Goal: Information Seeking & Learning: Learn about a topic

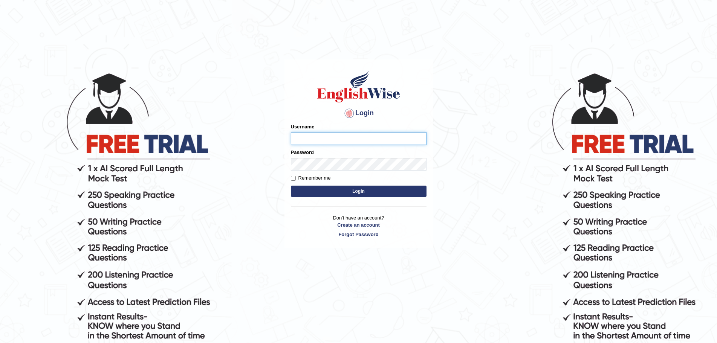
type input "Mugwunali"
click at [650, 172] on body "Login Please fix the following errors: Username Mugwunali Password Remember me …" at bounding box center [358, 207] width 717 height 343
click at [371, 192] on button "Login" at bounding box center [359, 191] width 136 height 11
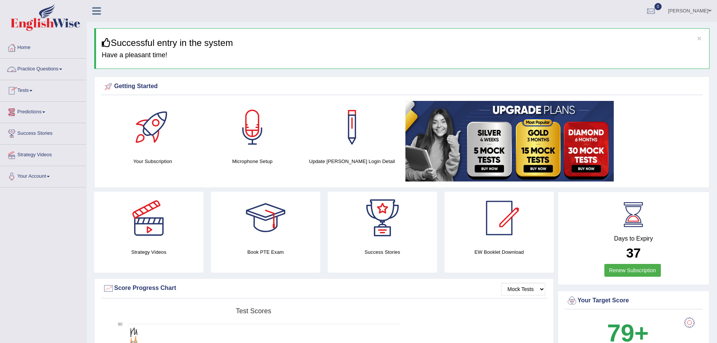
click at [62, 69] on span at bounding box center [60, 70] width 3 height 2
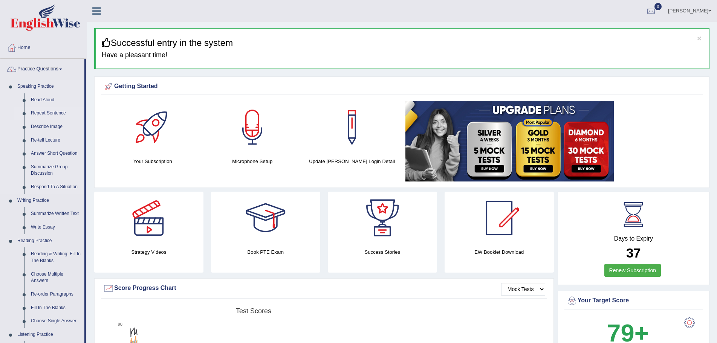
click at [52, 111] on link "Repeat Sentence" at bounding box center [56, 114] width 57 height 14
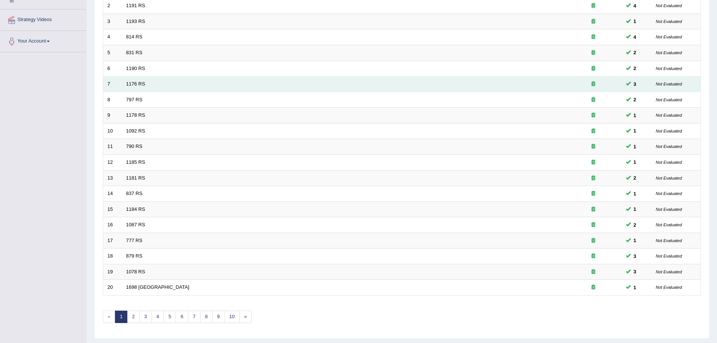
scroll to position [156, 0]
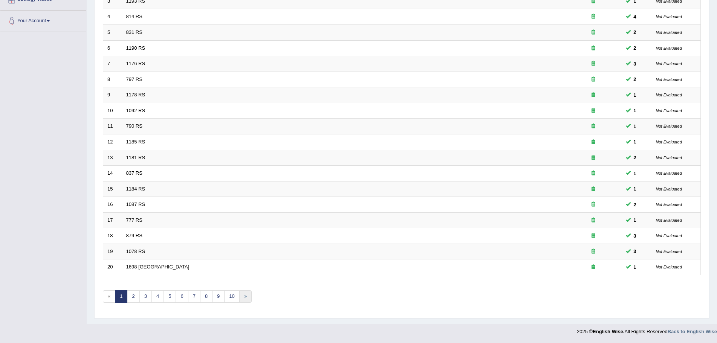
click at [245, 297] on link "»" at bounding box center [245, 297] width 12 height 12
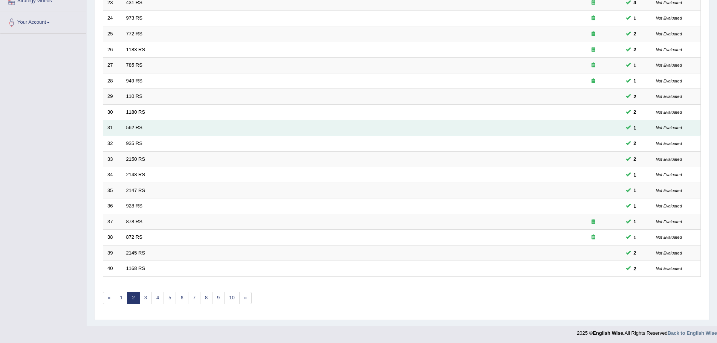
scroll to position [156, 0]
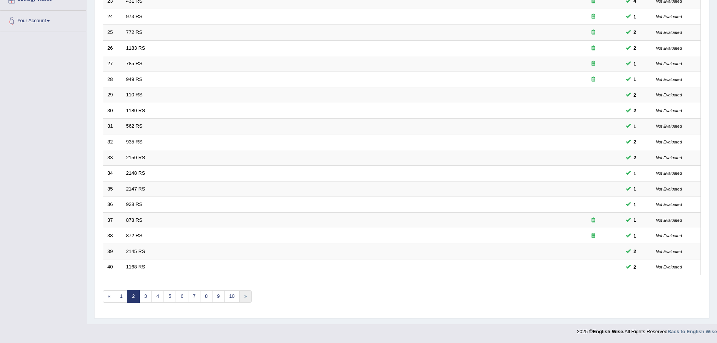
click at [243, 295] on link "»" at bounding box center [245, 297] width 12 height 12
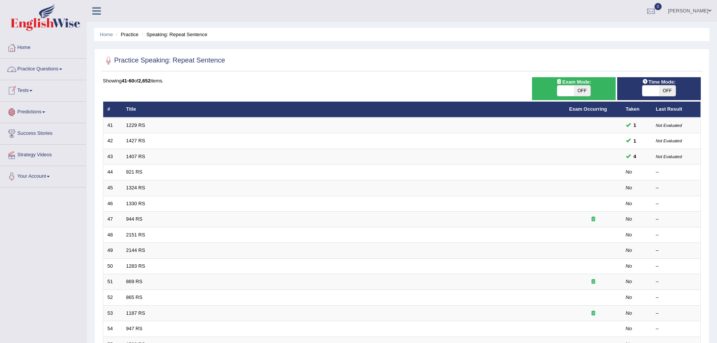
click at [62, 68] on link "Practice Questions" at bounding box center [43, 68] width 86 height 19
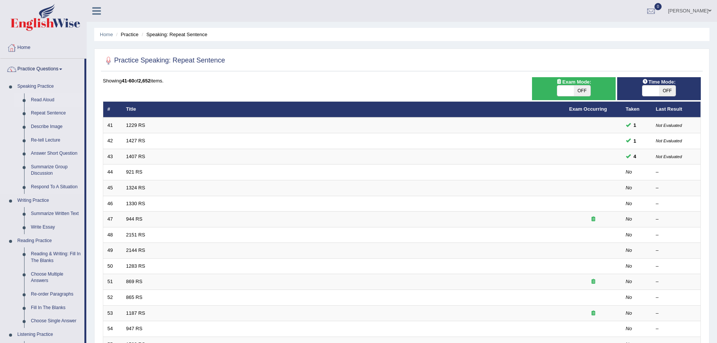
click at [44, 98] on link "Read Aloud" at bounding box center [56, 100] width 57 height 14
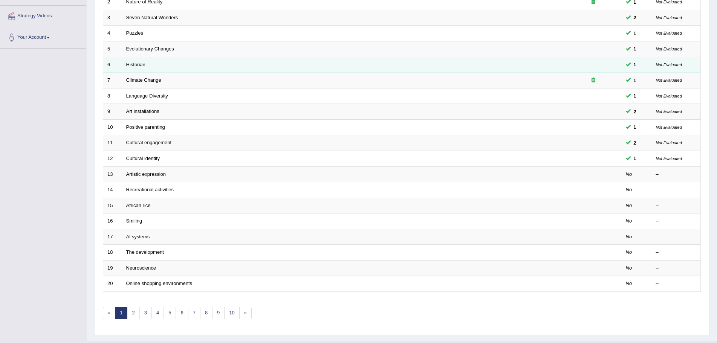
scroll to position [151, 0]
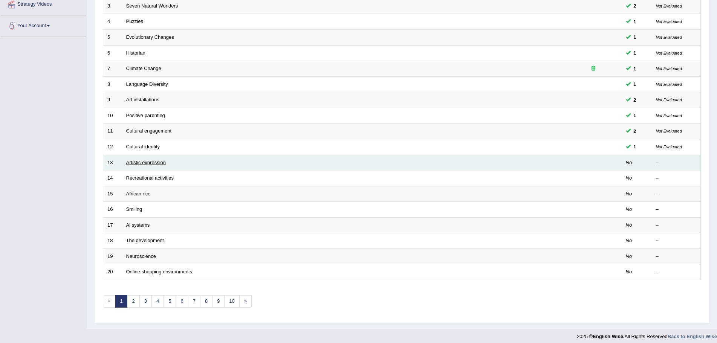
click at [155, 163] on link "Artistic expression" at bounding box center [146, 163] width 40 height 6
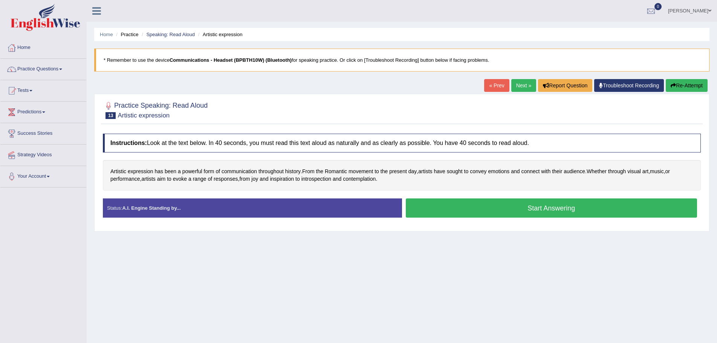
click at [498, 316] on div "Home Practice Speaking: Read Aloud Artistic expression * Remember to use the de…" at bounding box center [402, 188] width 630 height 377
click at [61, 69] on link "Practice Questions" at bounding box center [43, 68] width 86 height 19
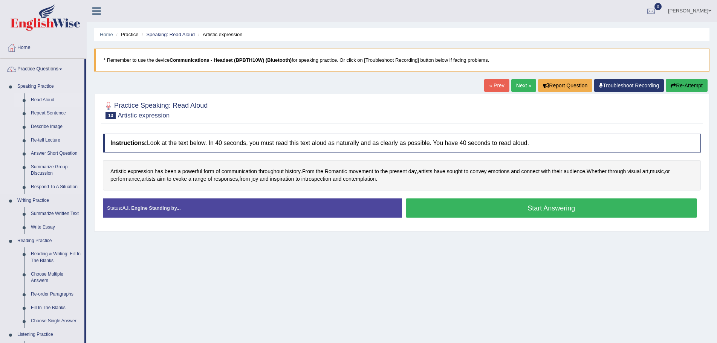
click at [50, 97] on link "Read Aloud" at bounding box center [56, 100] width 57 height 14
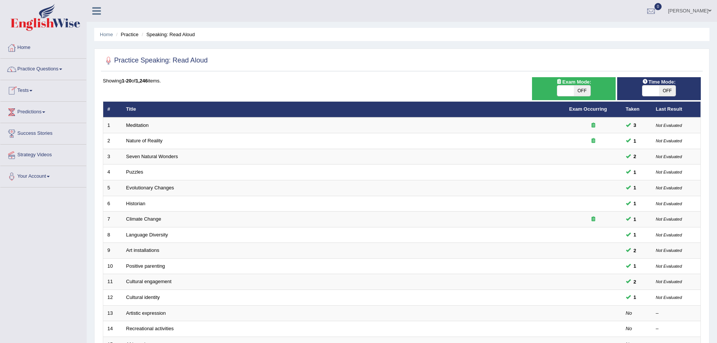
click at [668, 89] on span "OFF" at bounding box center [667, 91] width 17 height 11
checkbox input "true"
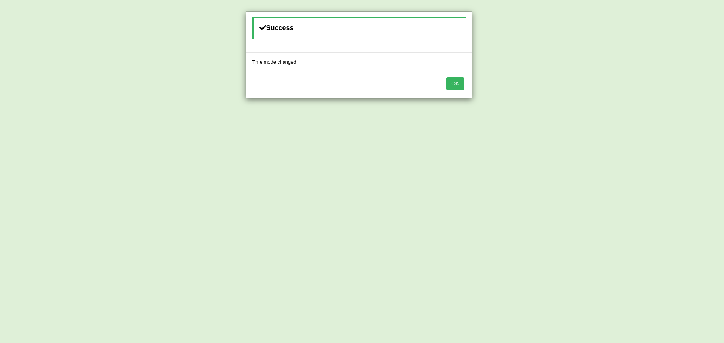
click at [454, 80] on button "OK" at bounding box center [454, 83] width 17 height 13
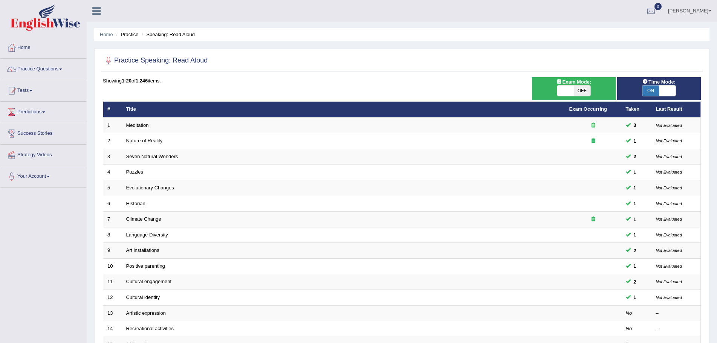
click at [581, 88] on span "OFF" at bounding box center [582, 91] width 17 height 11
checkbox input "true"
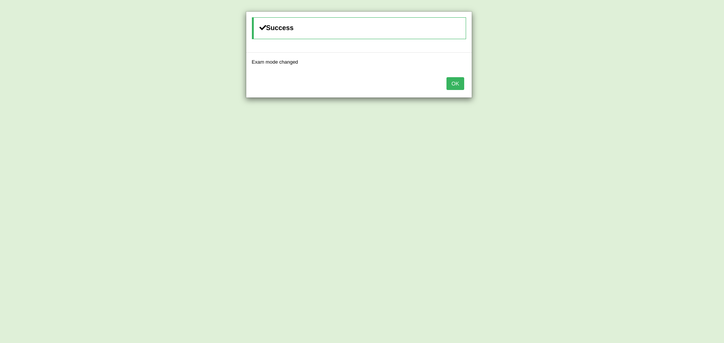
click at [459, 83] on button "OK" at bounding box center [454, 83] width 17 height 13
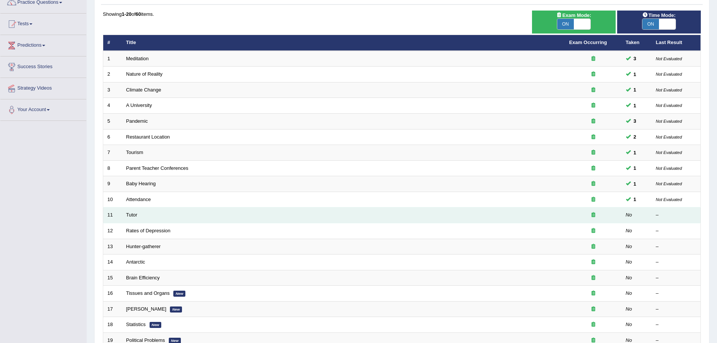
scroll to position [80, 0]
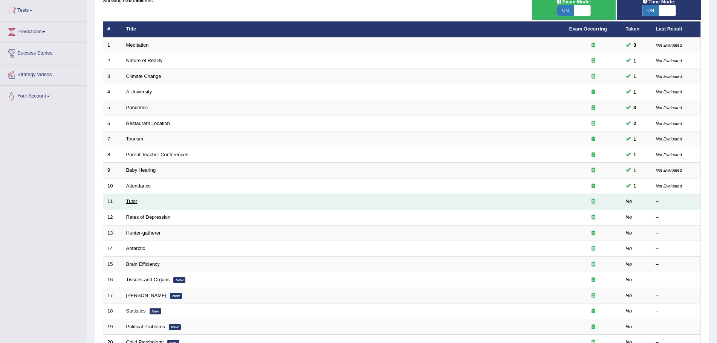
click at [131, 201] on link "Tutor" at bounding box center [131, 202] width 11 height 6
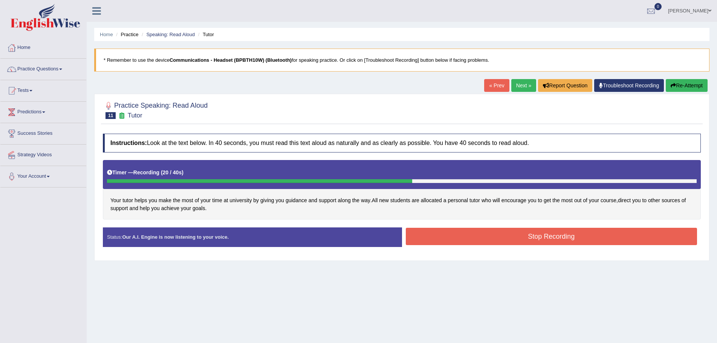
click at [547, 237] on button "Stop Recording" at bounding box center [552, 236] width 292 height 17
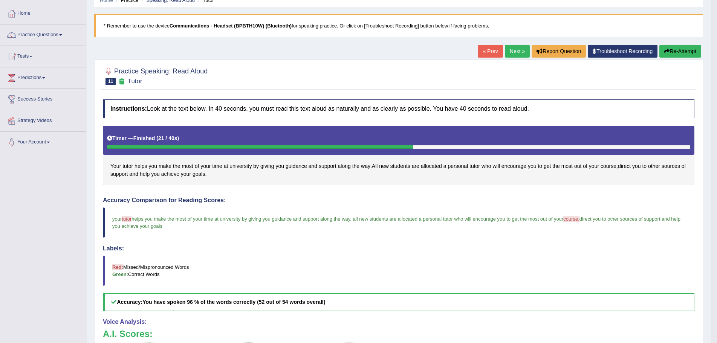
scroll to position [21, 0]
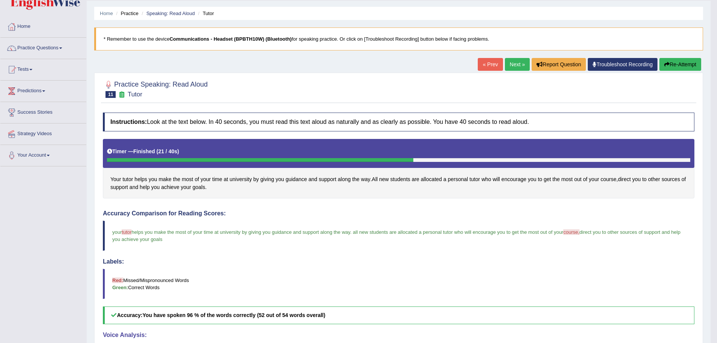
click at [512, 64] on link "Next »" at bounding box center [517, 64] width 25 height 13
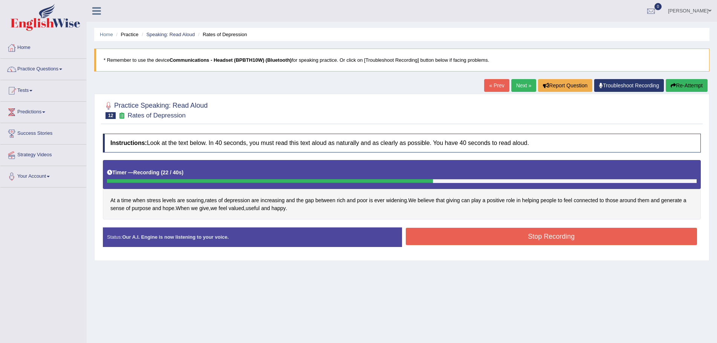
click at [533, 238] on button "Stop Recording" at bounding box center [552, 236] width 292 height 17
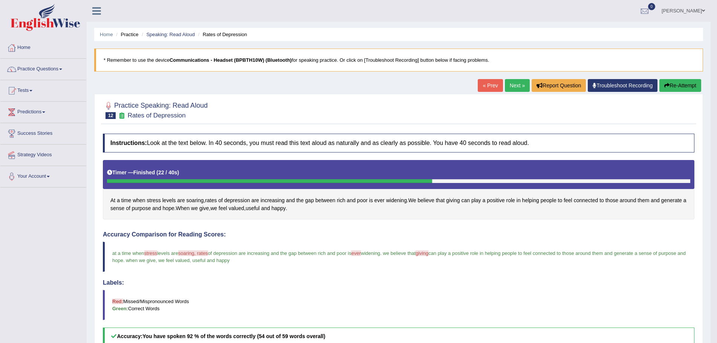
click at [510, 84] on link "Next »" at bounding box center [517, 85] width 25 height 13
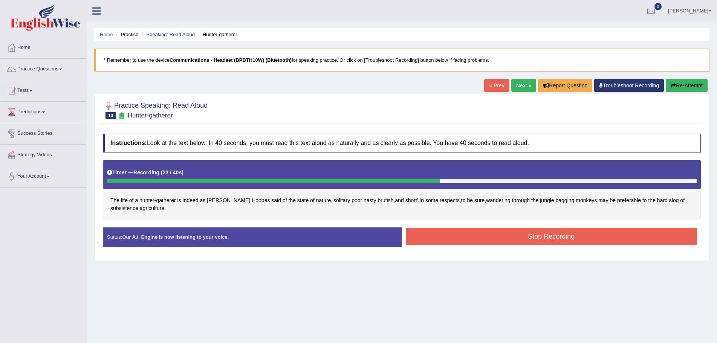
click at [557, 241] on button "Stop Recording" at bounding box center [552, 236] width 292 height 17
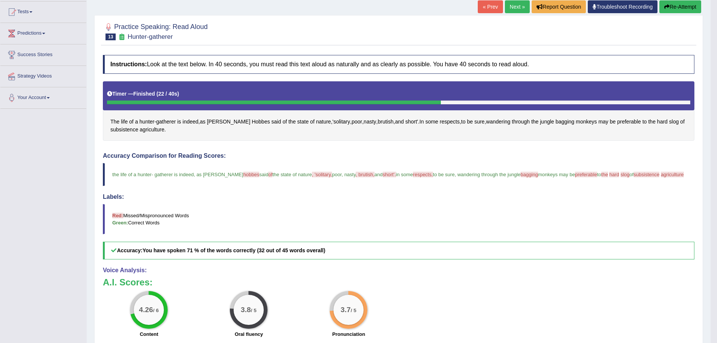
scroll to position [21, 0]
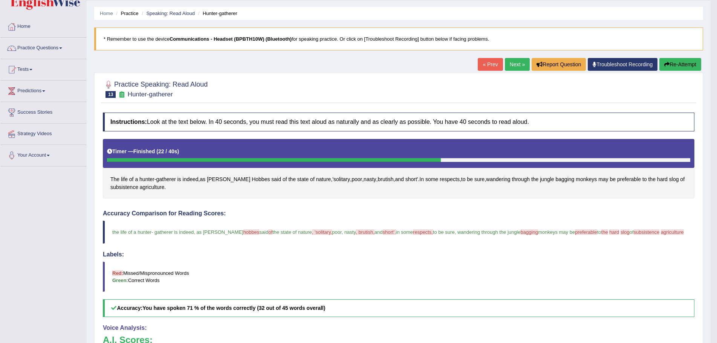
click at [668, 64] on button "Re-Attempt" at bounding box center [680, 64] width 42 height 13
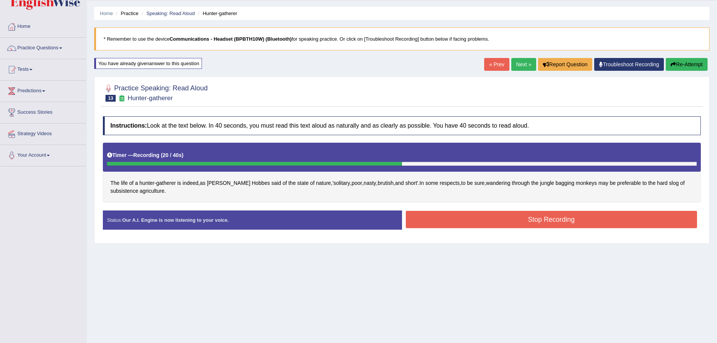
click at [459, 220] on button "Stop Recording" at bounding box center [552, 219] width 292 height 17
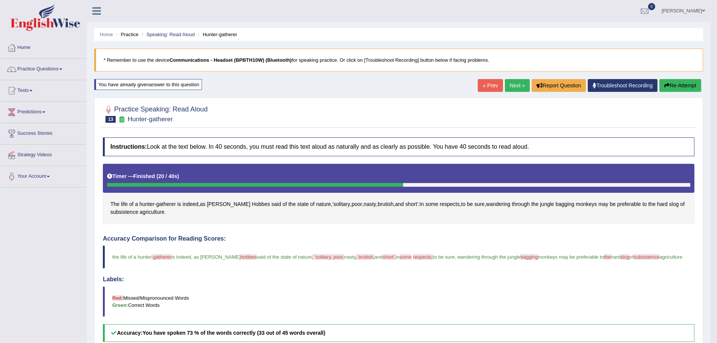
click at [510, 83] on link "Next »" at bounding box center [517, 85] width 25 height 13
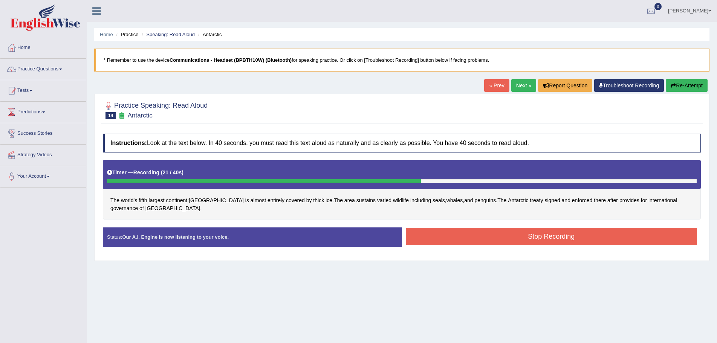
click at [517, 236] on button "Stop Recording" at bounding box center [552, 236] width 292 height 17
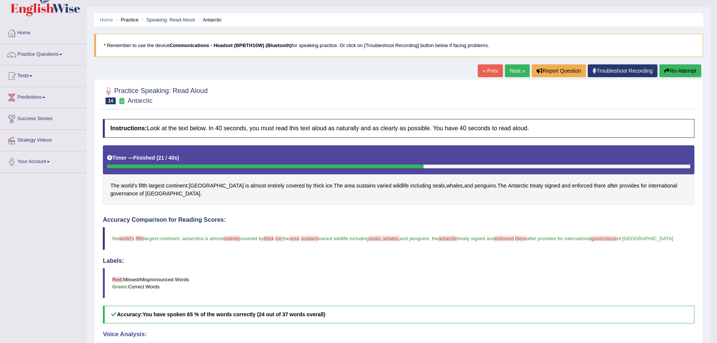
scroll to position [14, 0]
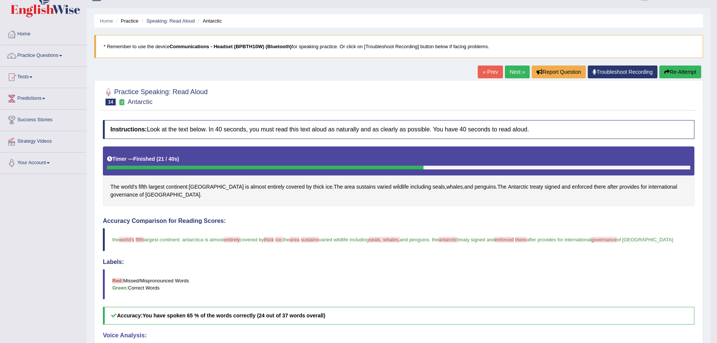
click at [677, 72] on button "Re-Attempt" at bounding box center [680, 72] width 42 height 13
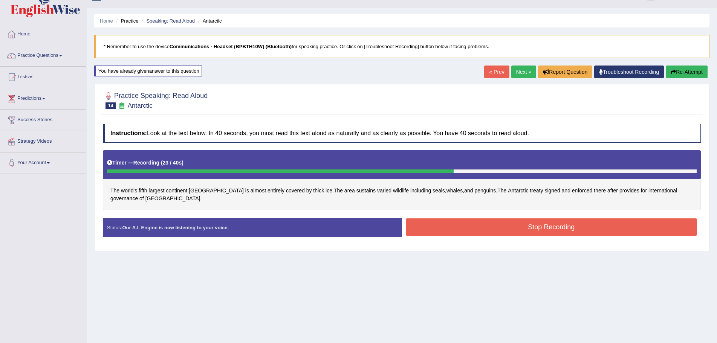
click at [513, 226] on button "Stop Recording" at bounding box center [552, 227] width 292 height 17
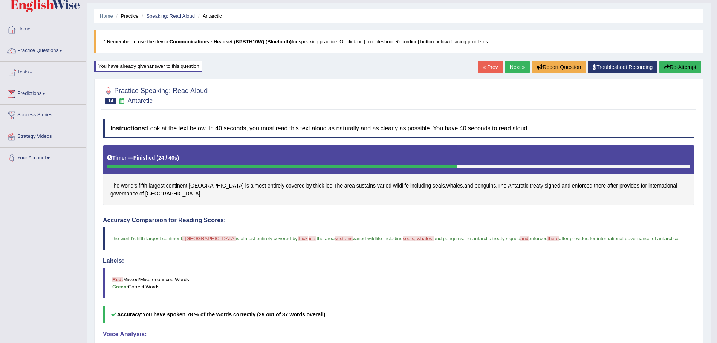
scroll to position [18, 0]
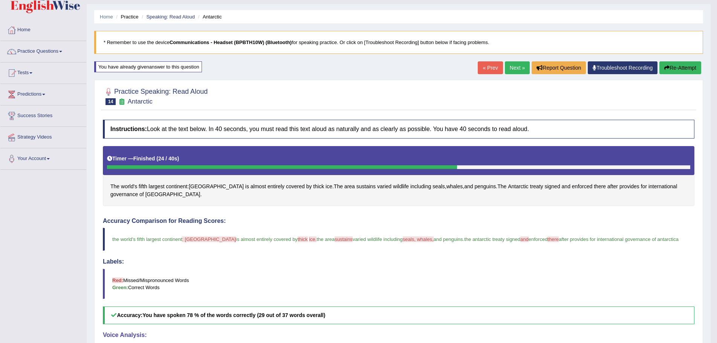
click at [670, 67] on button "Re-Attempt" at bounding box center [680, 67] width 42 height 13
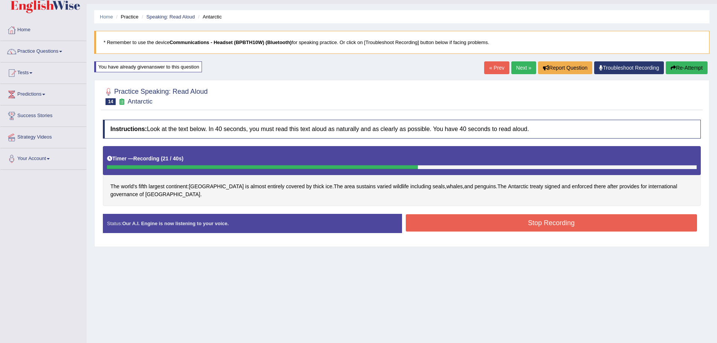
click at [544, 225] on button "Stop Recording" at bounding box center [552, 222] width 292 height 17
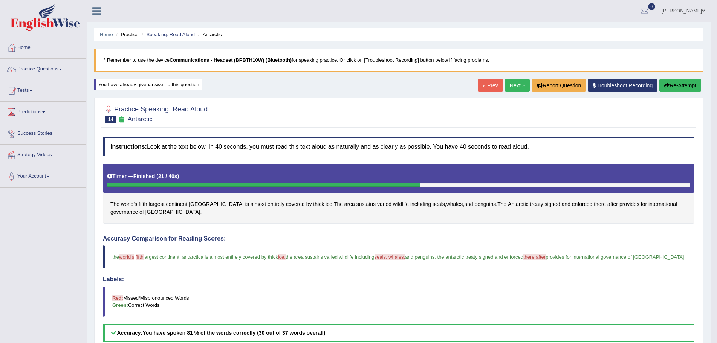
click at [510, 86] on link "Next »" at bounding box center [517, 85] width 25 height 13
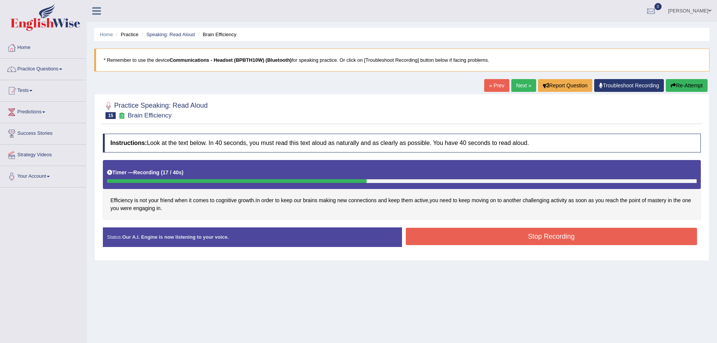
click at [497, 237] on button "Stop Recording" at bounding box center [552, 236] width 292 height 17
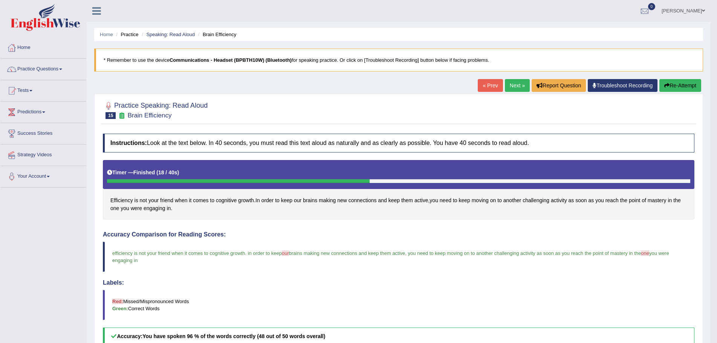
click at [511, 85] on link "Next »" at bounding box center [517, 85] width 25 height 13
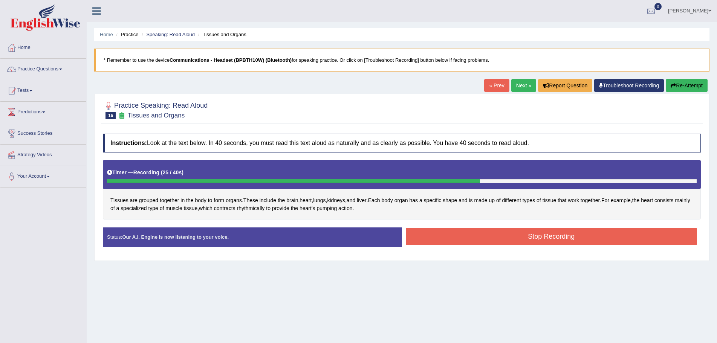
click at [487, 239] on button "Stop Recording" at bounding box center [552, 236] width 292 height 17
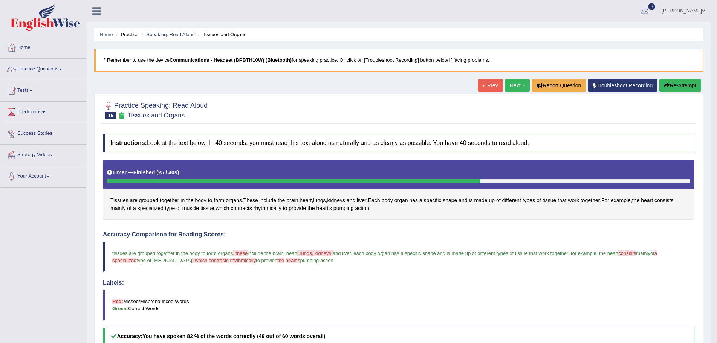
click at [512, 85] on link "Next »" at bounding box center [517, 85] width 25 height 13
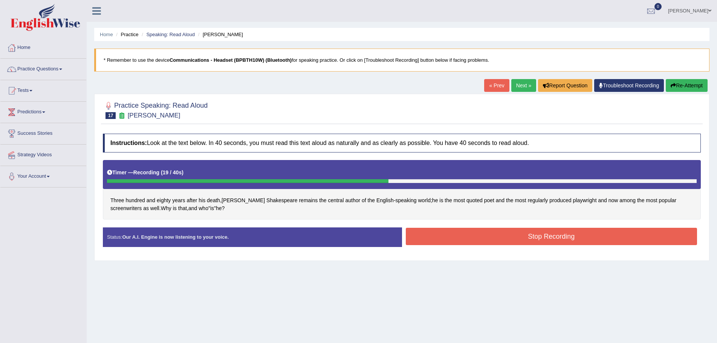
click at [466, 231] on button "Stop Recording" at bounding box center [552, 236] width 292 height 17
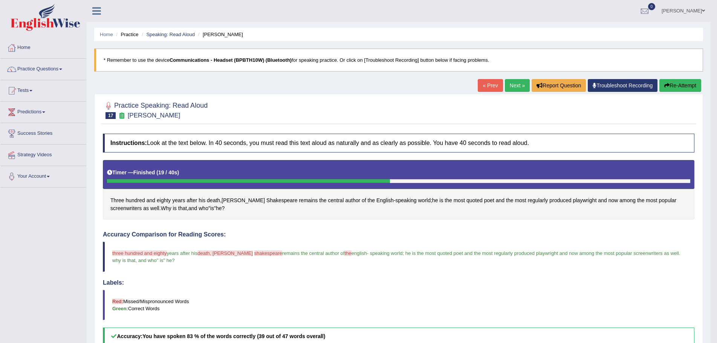
click at [672, 86] on button "Re-Attempt" at bounding box center [680, 85] width 42 height 13
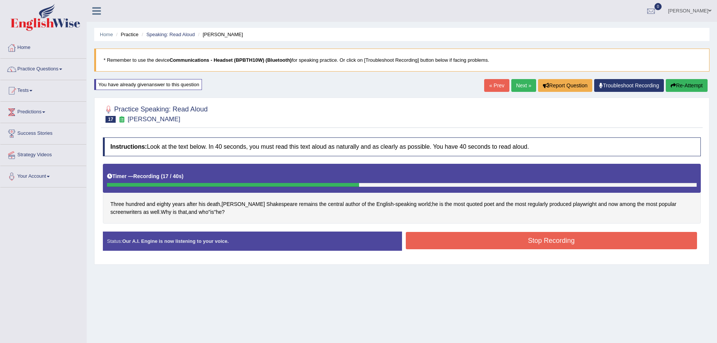
click at [514, 239] on button "Stop Recording" at bounding box center [552, 240] width 292 height 17
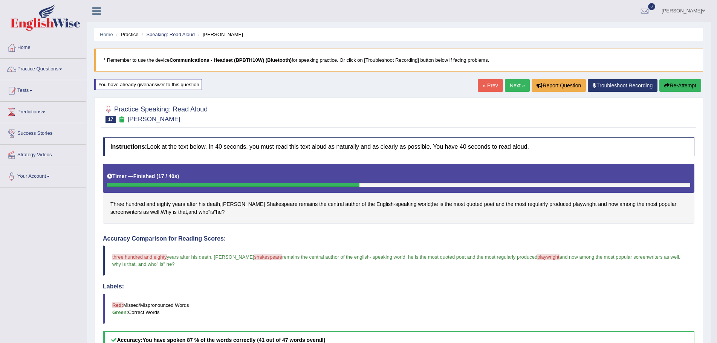
click at [512, 83] on link "Next »" at bounding box center [517, 85] width 25 height 13
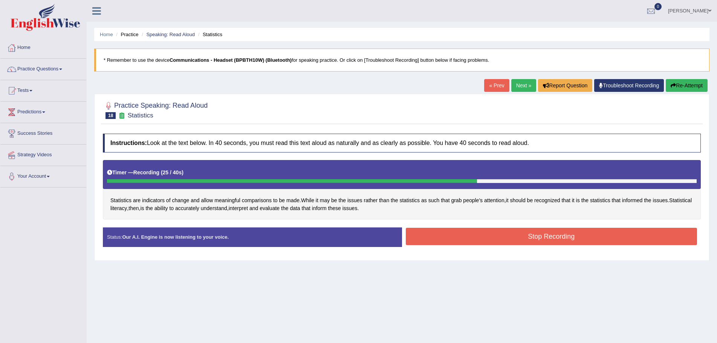
click at [460, 236] on button "Stop Recording" at bounding box center [552, 236] width 292 height 17
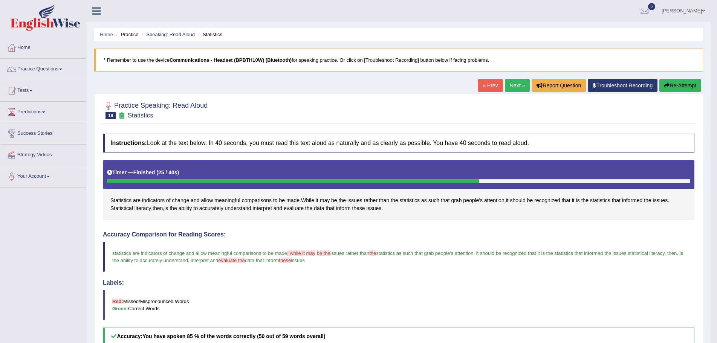
click at [508, 83] on link "Next »" at bounding box center [517, 85] width 25 height 13
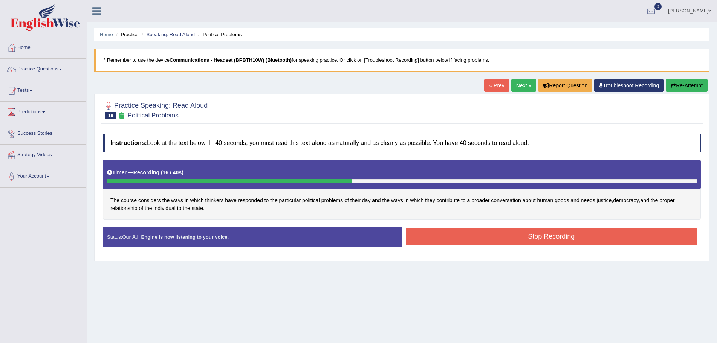
click at [495, 235] on button "Stop Recording" at bounding box center [552, 236] width 292 height 17
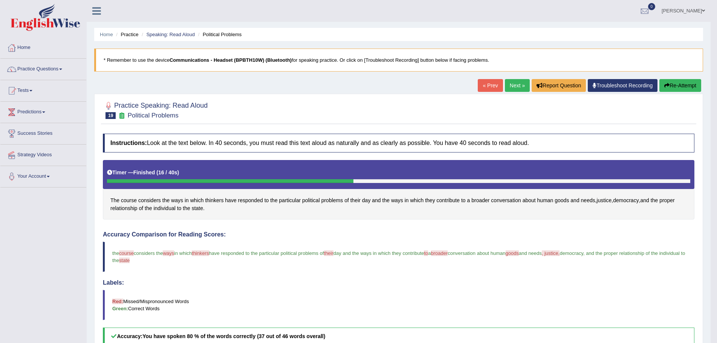
click at [506, 85] on link "Next »" at bounding box center [517, 85] width 25 height 13
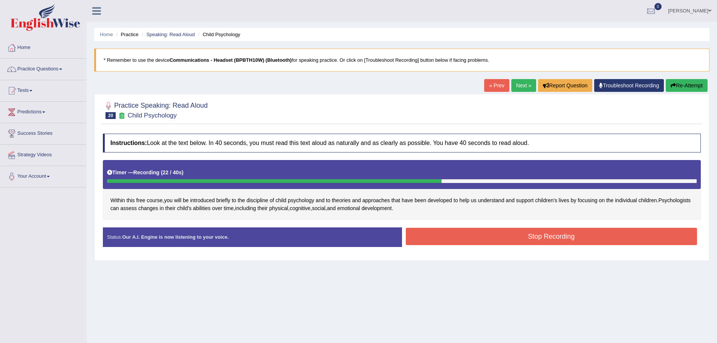
click at [532, 237] on button "Stop Recording" at bounding box center [552, 236] width 292 height 17
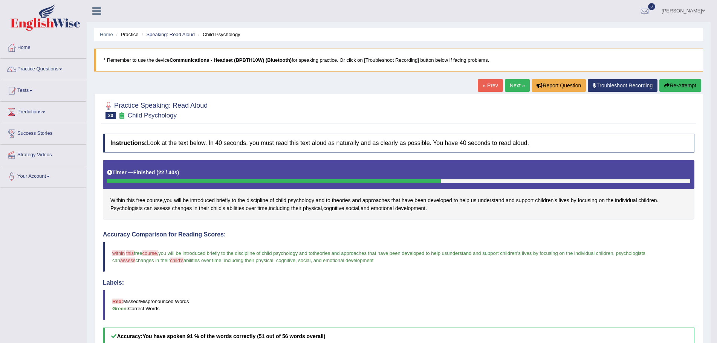
click at [513, 86] on link "Next »" at bounding box center [517, 85] width 25 height 13
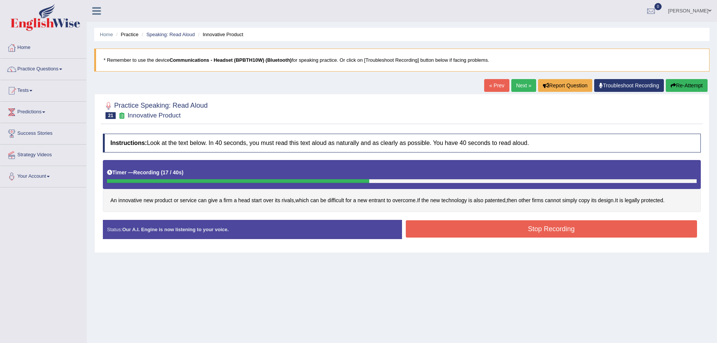
click at [514, 233] on button "Stop Recording" at bounding box center [552, 228] width 292 height 17
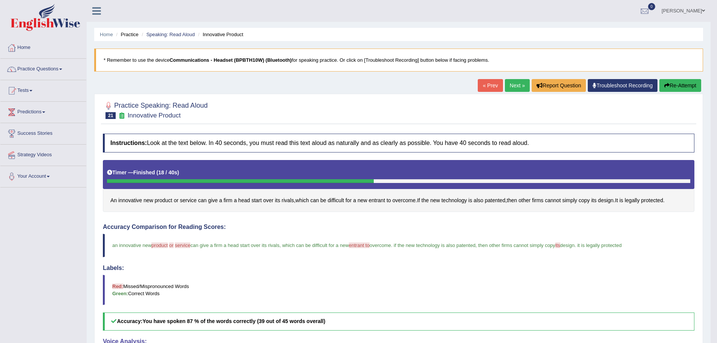
click at [509, 84] on link "Next »" at bounding box center [517, 85] width 25 height 13
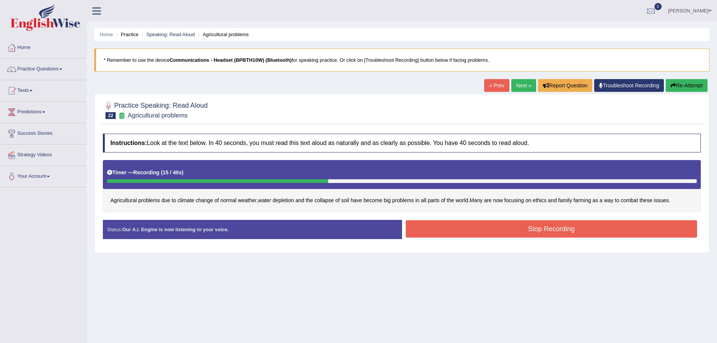
click at [535, 229] on button "Stop Recording" at bounding box center [552, 228] width 292 height 17
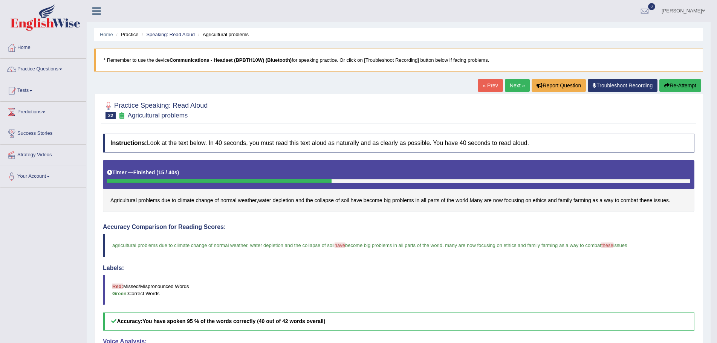
click at [514, 86] on link "Next »" at bounding box center [517, 85] width 25 height 13
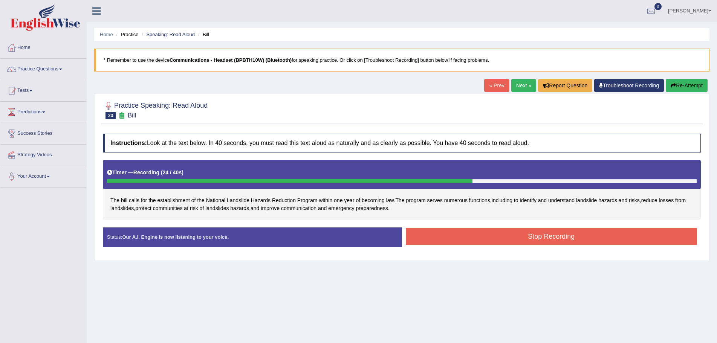
click at [476, 234] on button "Stop Recording" at bounding box center [552, 236] width 292 height 17
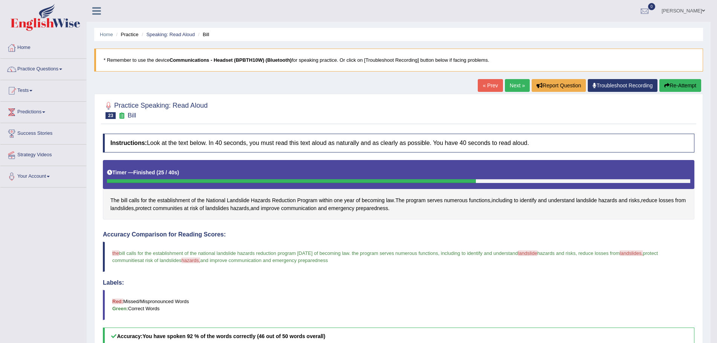
click at [512, 86] on link "Next »" at bounding box center [517, 85] width 25 height 13
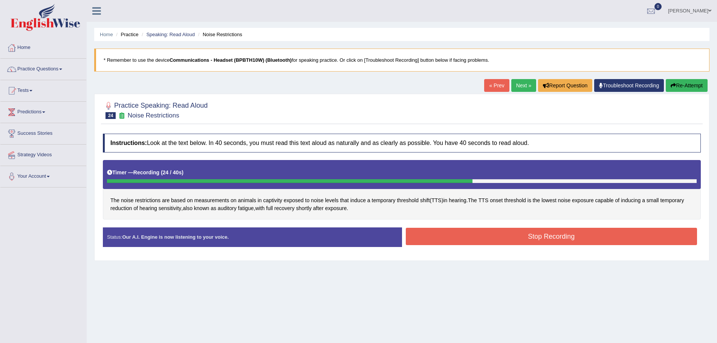
click at [458, 233] on button "Stop Recording" at bounding box center [552, 236] width 292 height 17
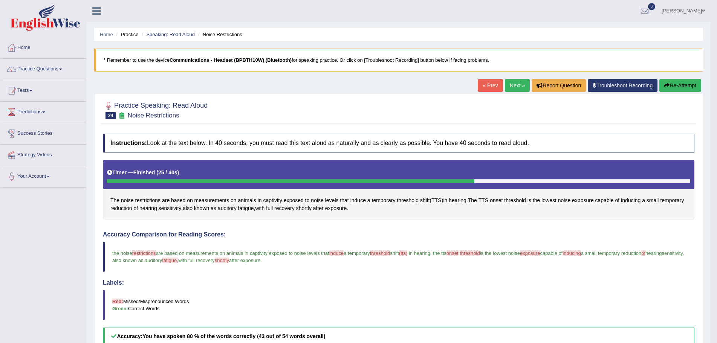
click at [684, 85] on button "Re-Attempt" at bounding box center [680, 85] width 42 height 13
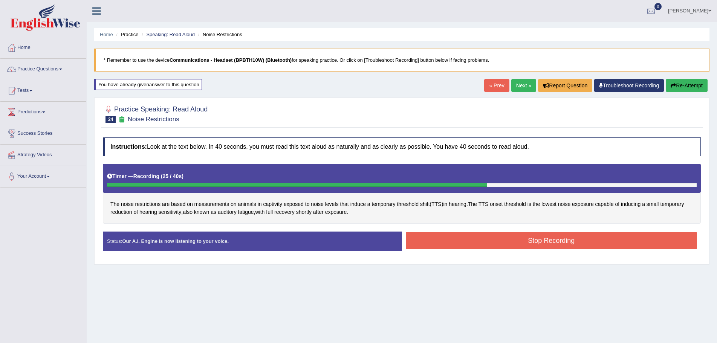
click at [462, 241] on button "Stop Recording" at bounding box center [552, 240] width 292 height 17
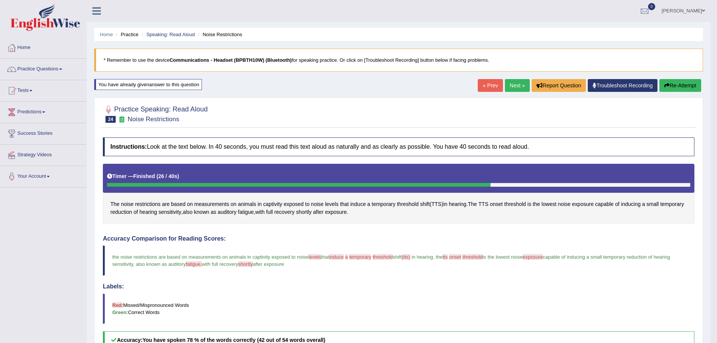
click at [508, 85] on link "Next »" at bounding box center [517, 85] width 25 height 13
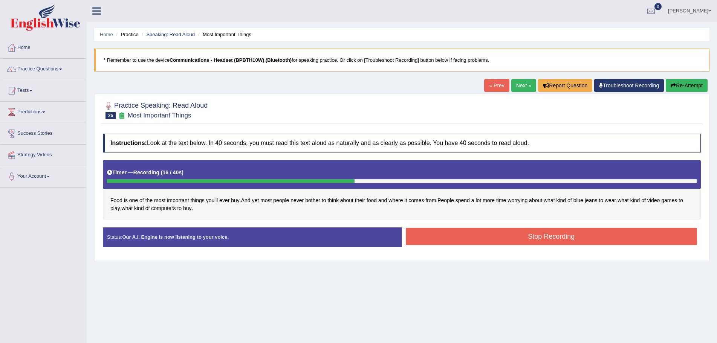
click at [479, 235] on button "Stop Recording" at bounding box center [552, 236] width 292 height 17
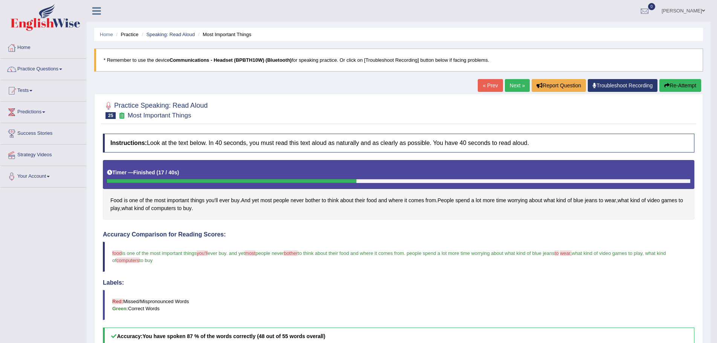
click at [512, 86] on link "Next »" at bounding box center [517, 85] width 25 height 13
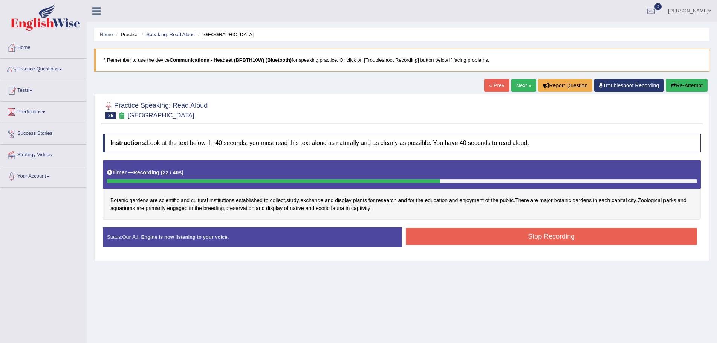
click at [499, 237] on button "Stop Recording" at bounding box center [552, 236] width 292 height 17
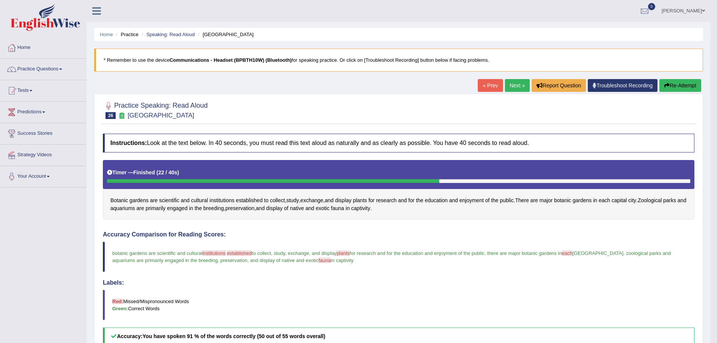
click at [513, 84] on link "Next »" at bounding box center [517, 85] width 25 height 13
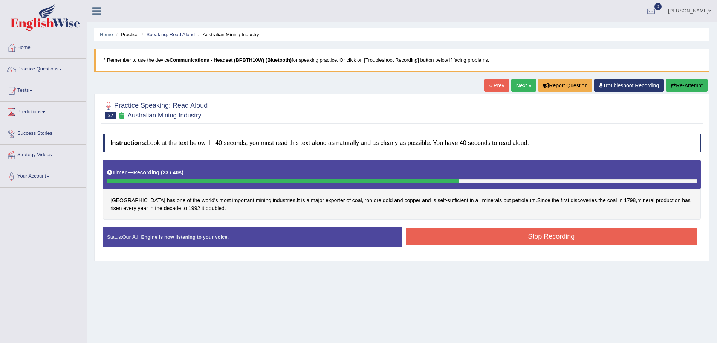
click at [448, 239] on button "Stop Recording" at bounding box center [552, 236] width 292 height 17
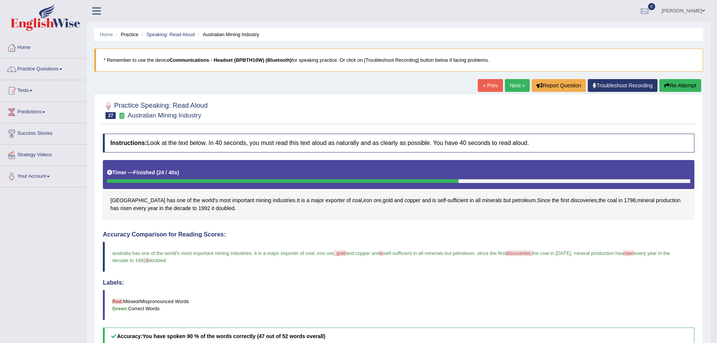
click at [512, 84] on link "Next »" at bounding box center [517, 85] width 25 height 13
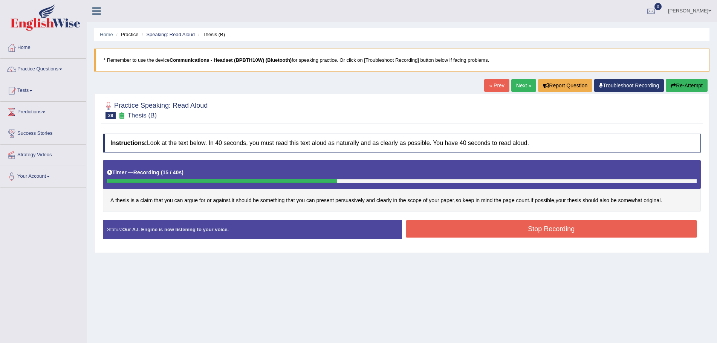
click at [508, 228] on button "Stop Recording" at bounding box center [552, 228] width 292 height 17
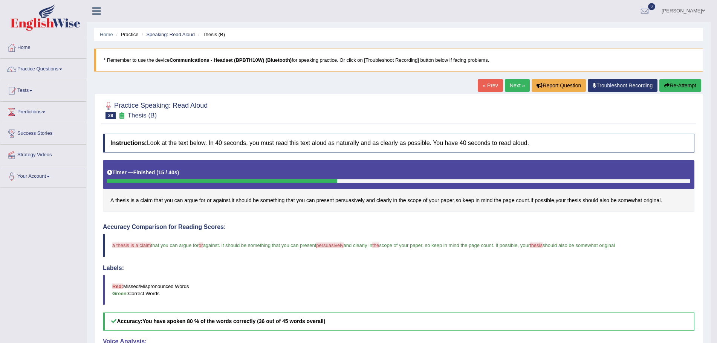
click at [512, 86] on link "Next »" at bounding box center [517, 85] width 25 height 13
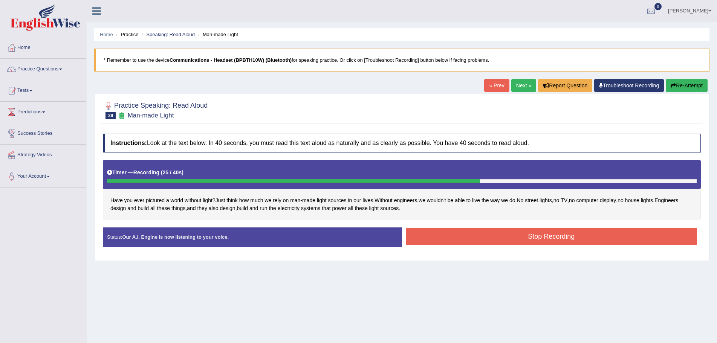
click at [522, 236] on button "Stop Recording" at bounding box center [552, 236] width 292 height 17
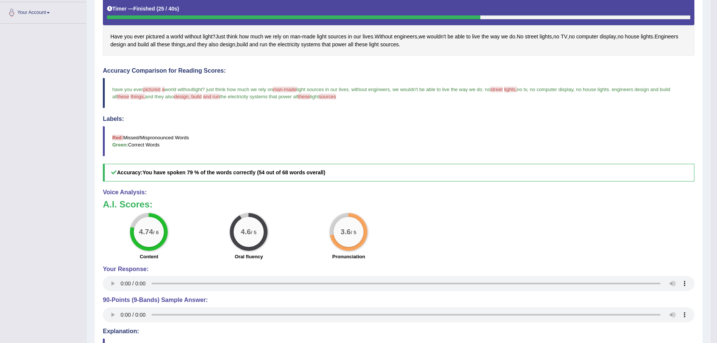
scroll to position [38, 0]
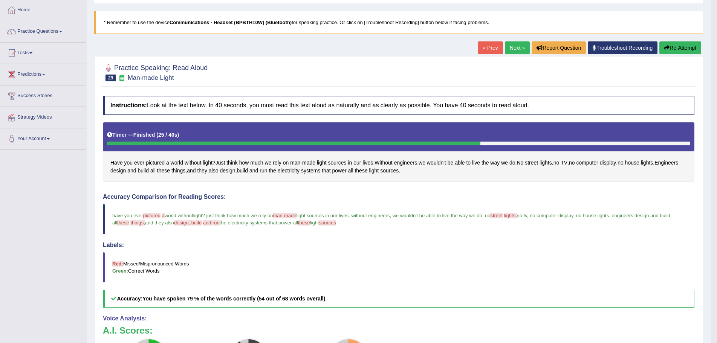
click at [509, 47] on link "Next »" at bounding box center [517, 47] width 25 height 13
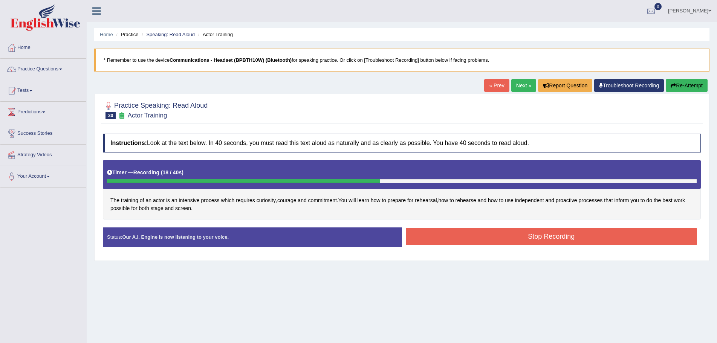
click at [549, 240] on button "Stop Recording" at bounding box center [552, 236] width 292 height 17
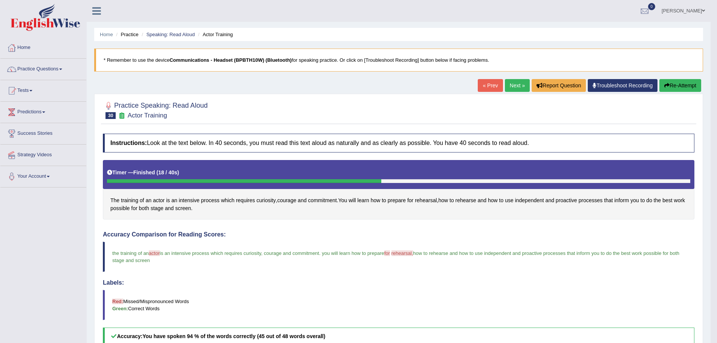
click at [512, 84] on link "Next »" at bounding box center [517, 85] width 25 height 13
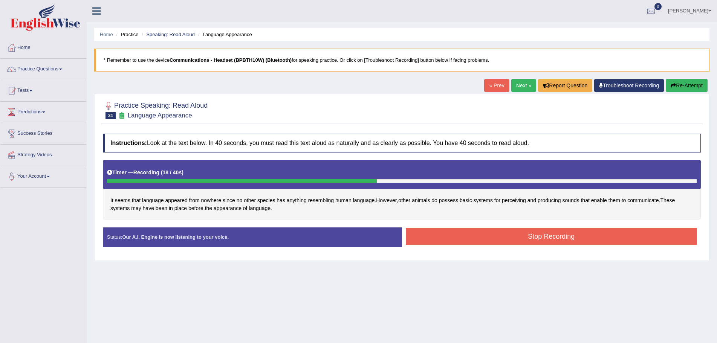
click at [453, 234] on button "Stop Recording" at bounding box center [552, 236] width 292 height 17
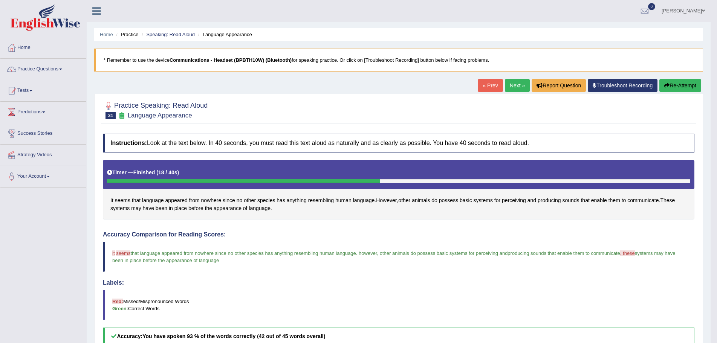
click at [512, 86] on link "Next »" at bounding box center [517, 85] width 25 height 13
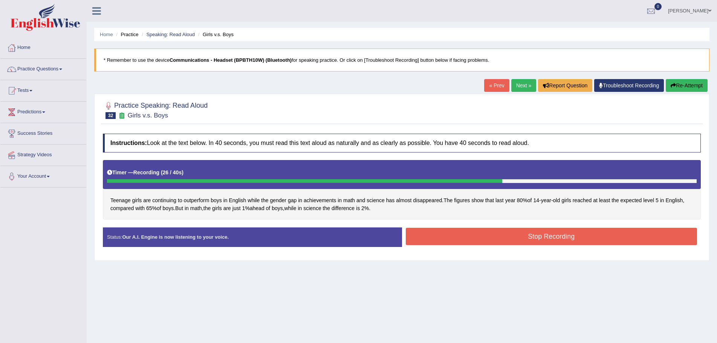
click at [445, 239] on button "Stop Recording" at bounding box center [552, 236] width 292 height 17
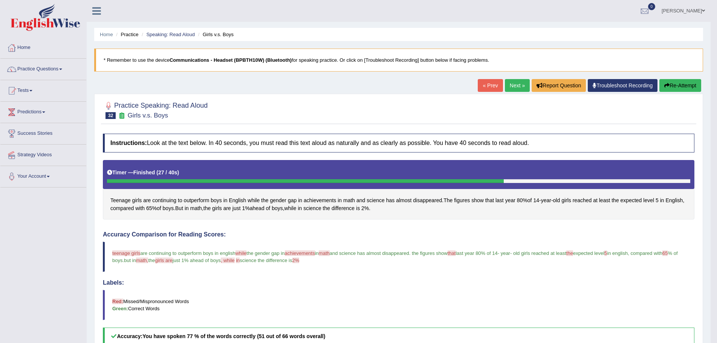
click at [514, 83] on link "Next »" at bounding box center [517, 85] width 25 height 13
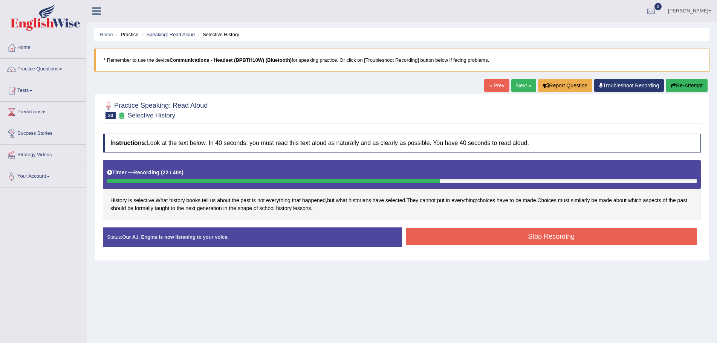
click at [451, 237] on button "Stop Recording" at bounding box center [552, 236] width 292 height 17
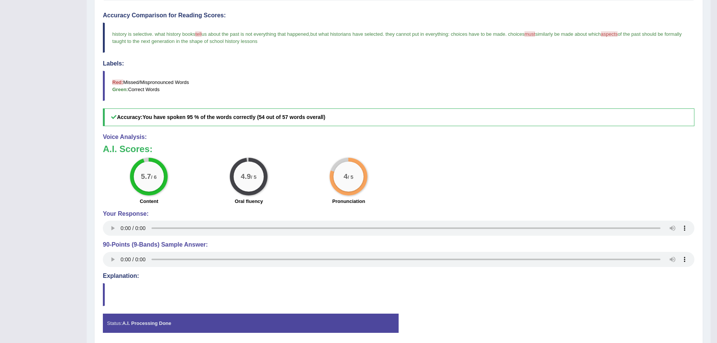
scroll to position [38, 0]
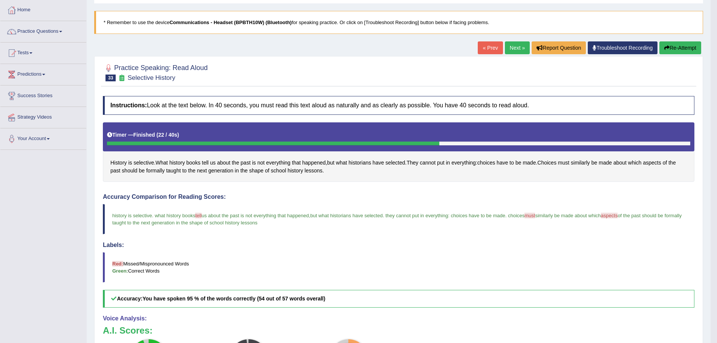
click at [511, 47] on link "Next »" at bounding box center [517, 47] width 25 height 13
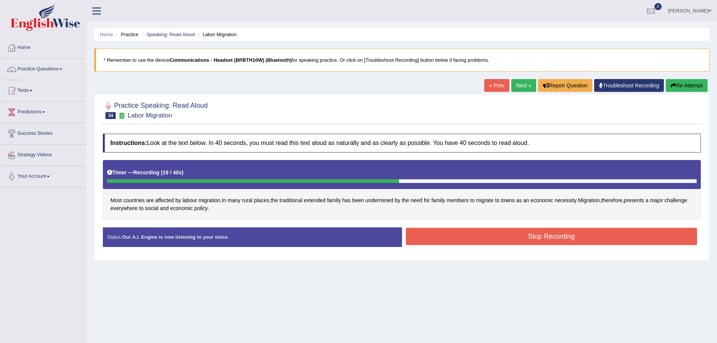
click at [489, 237] on button "Stop Recording" at bounding box center [552, 236] width 292 height 17
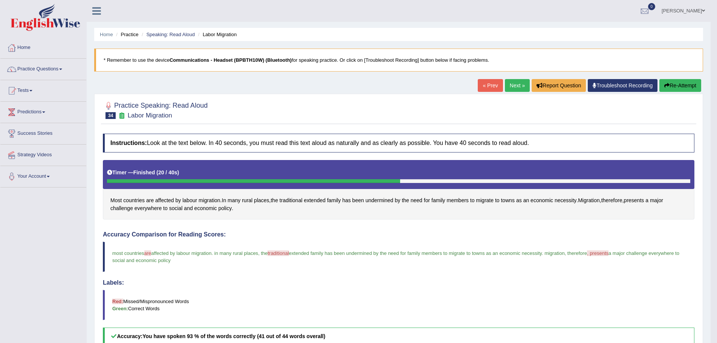
click at [511, 83] on link "Next »" at bounding box center [517, 85] width 25 height 13
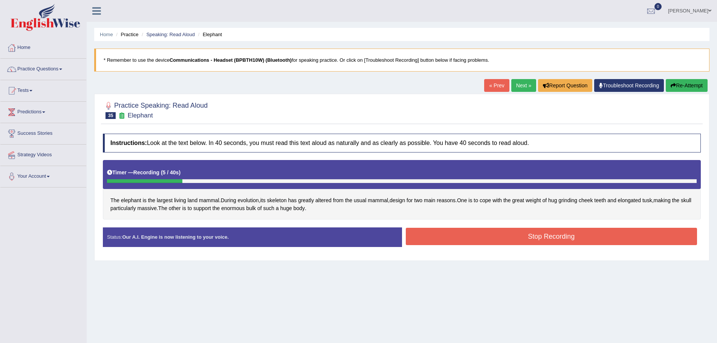
click at [682, 84] on button "Re-Attempt" at bounding box center [687, 85] width 42 height 13
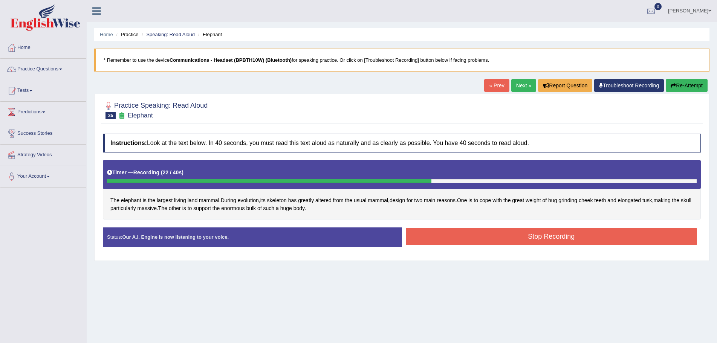
click at [448, 235] on button "Stop Recording" at bounding box center [552, 236] width 292 height 17
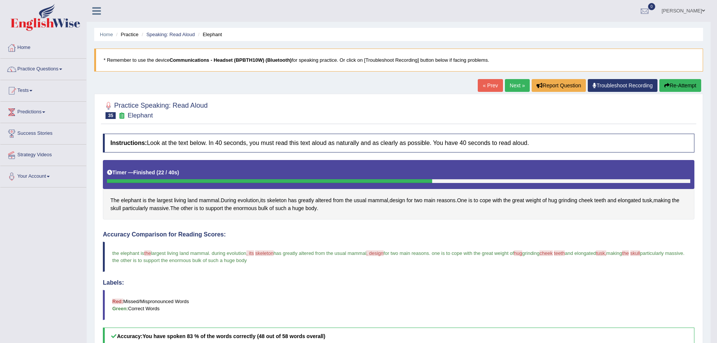
click at [506, 85] on link "Next »" at bounding box center [517, 85] width 25 height 13
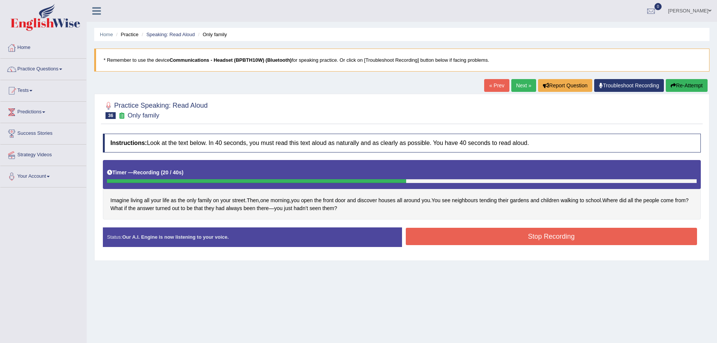
click at [470, 239] on button "Stop Recording" at bounding box center [552, 236] width 292 height 17
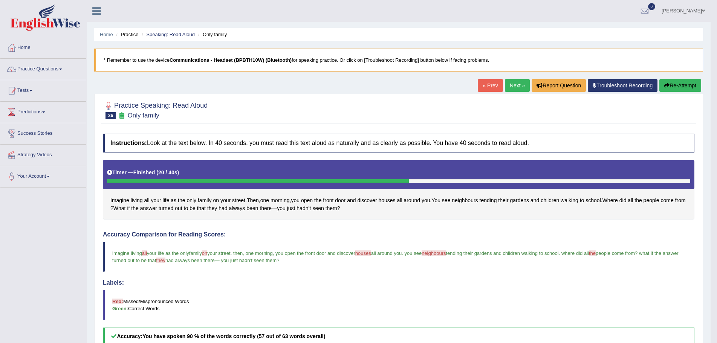
click at [512, 85] on link "Next »" at bounding box center [517, 85] width 25 height 13
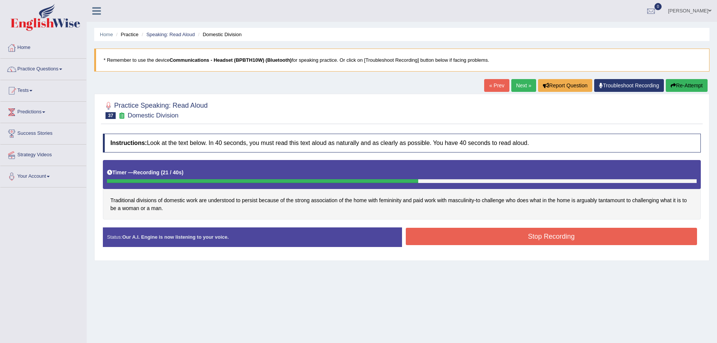
click at [438, 233] on button "Stop Recording" at bounding box center [552, 236] width 292 height 17
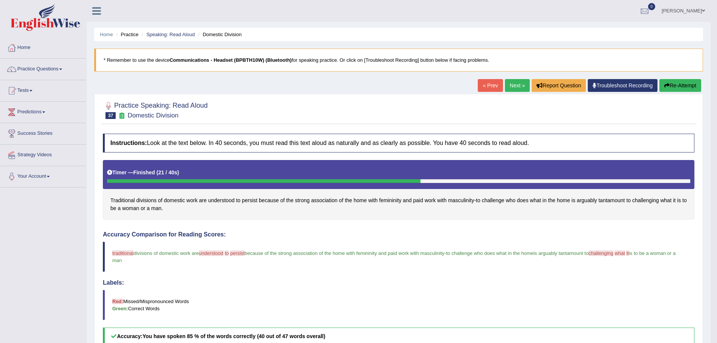
click at [508, 86] on link "Next »" at bounding box center [517, 85] width 25 height 13
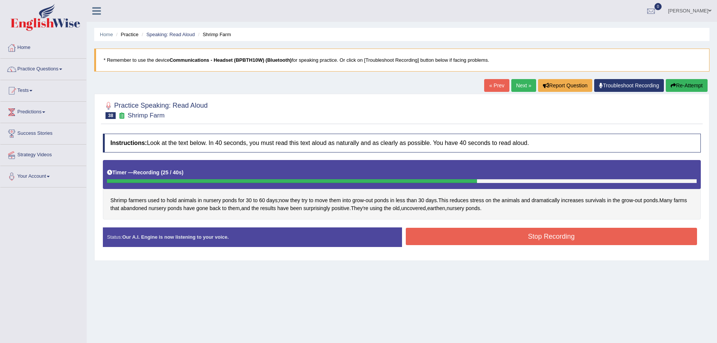
click at [521, 235] on button "Stop Recording" at bounding box center [552, 236] width 292 height 17
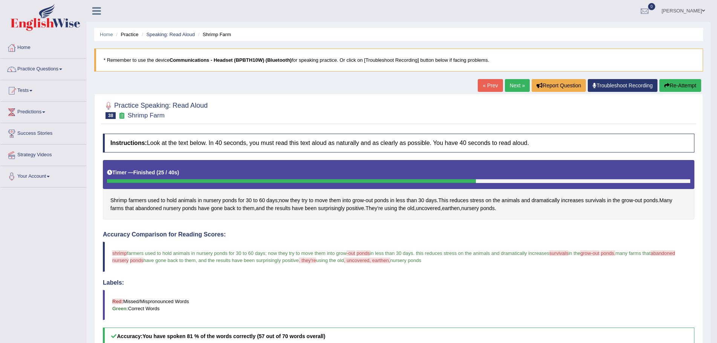
click at [512, 84] on link "Next »" at bounding box center [517, 85] width 25 height 13
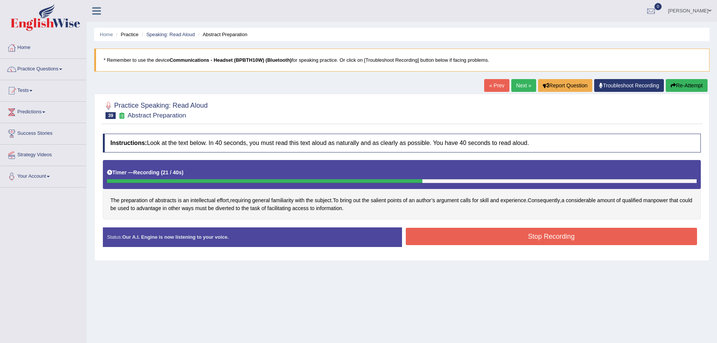
click at [481, 235] on button "Stop Recording" at bounding box center [552, 236] width 292 height 17
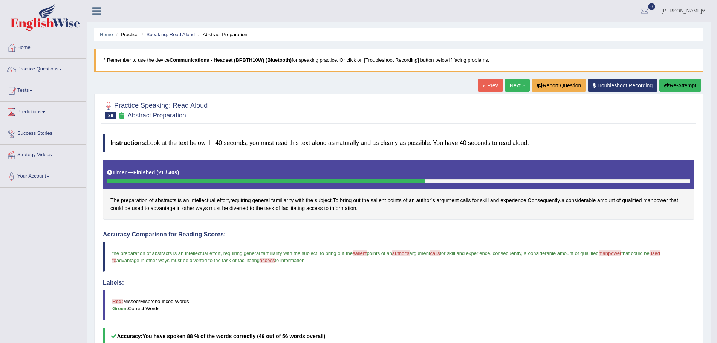
click at [511, 83] on link "Next »" at bounding box center [517, 85] width 25 height 13
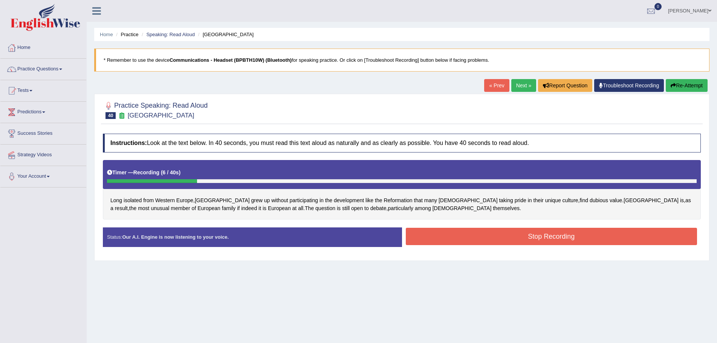
click at [686, 87] on button "Re-Attempt" at bounding box center [687, 85] width 42 height 13
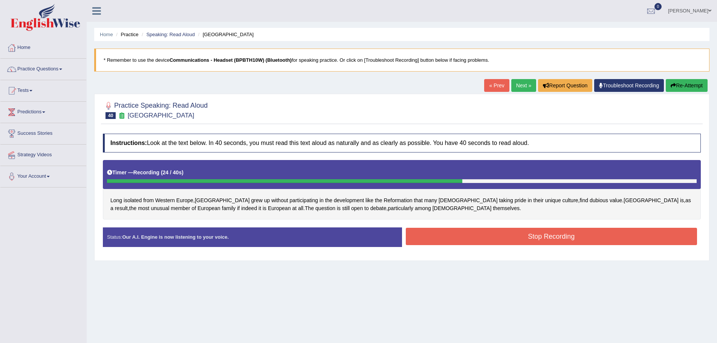
click at [552, 229] on button "Stop Recording" at bounding box center [552, 236] width 292 height 17
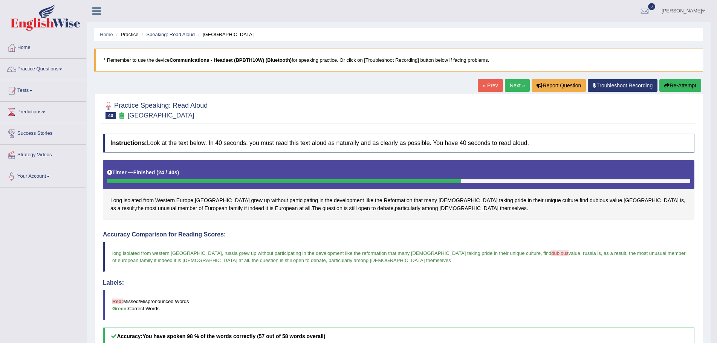
click at [512, 86] on link "Next »" at bounding box center [517, 85] width 25 height 13
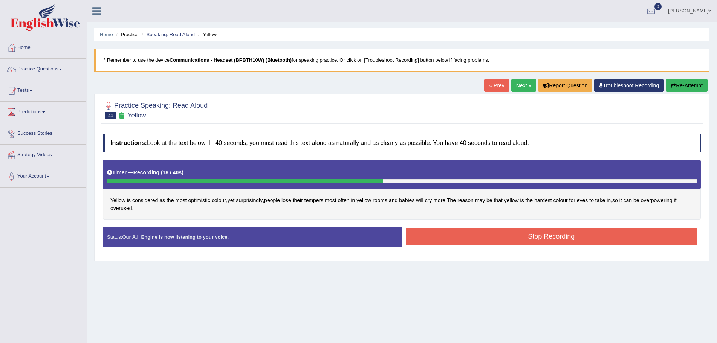
click at [537, 238] on button "Stop Recording" at bounding box center [552, 236] width 292 height 17
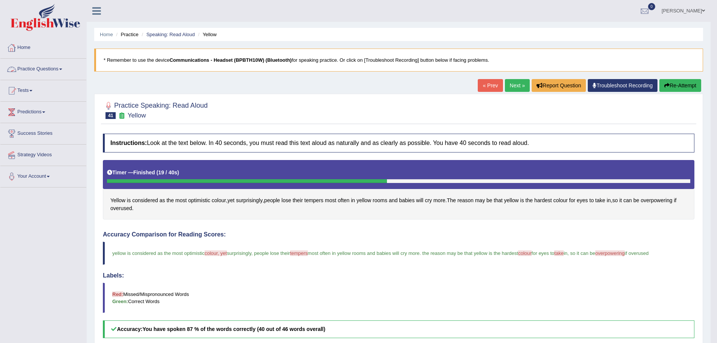
click at [62, 69] on span at bounding box center [60, 70] width 3 height 2
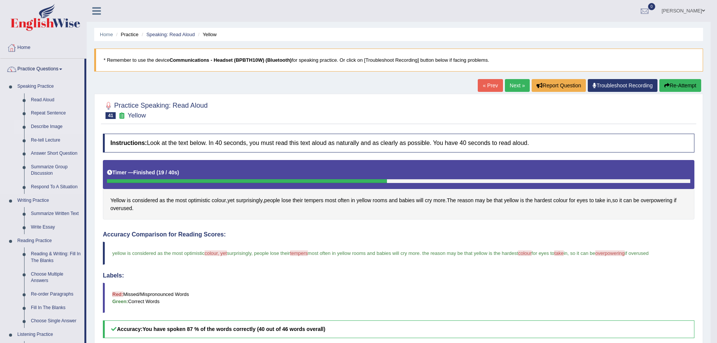
click at [45, 127] on link "Describe Image" at bounding box center [56, 127] width 57 height 14
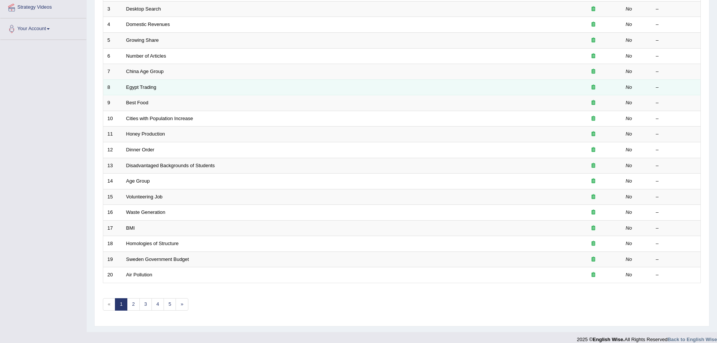
scroll to position [156, 0]
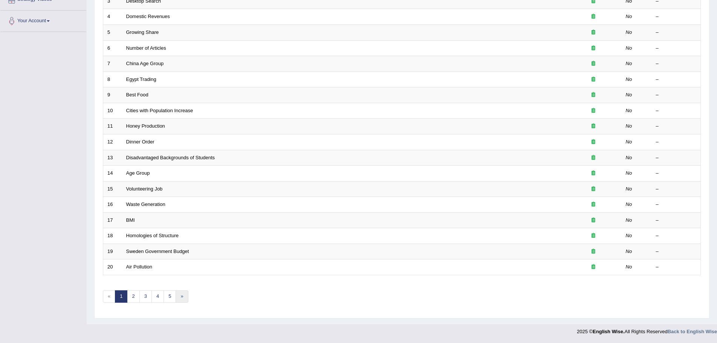
click at [184, 296] on link "»" at bounding box center [182, 297] width 12 height 12
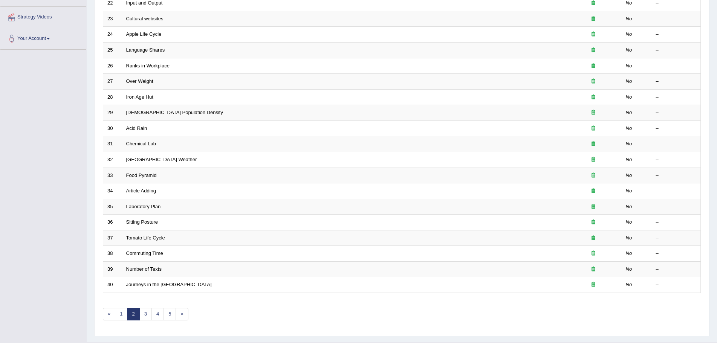
scroll to position [156, 0]
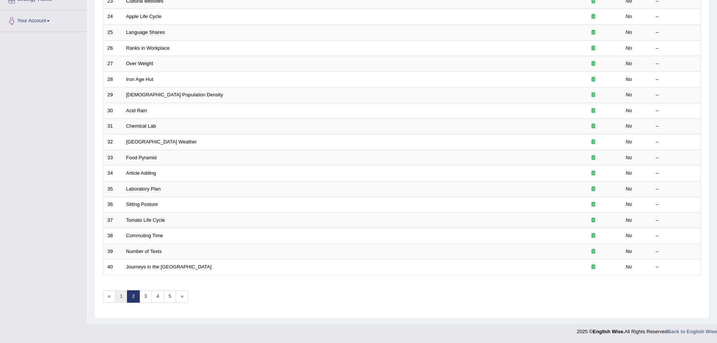
click at [119, 297] on link "1" at bounding box center [121, 297] width 12 height 12
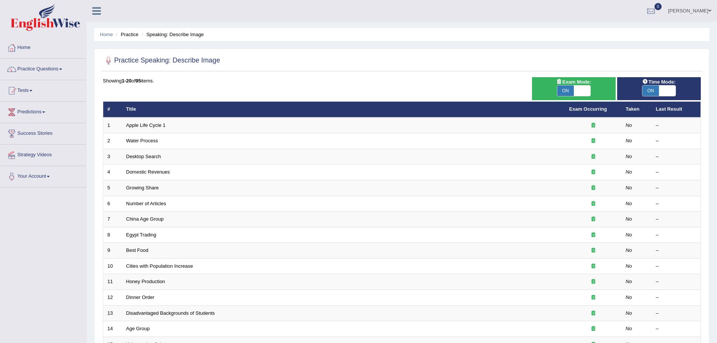
click at [0, 144] on div "Home Practice Questions Speaking Practice Read Aloud Repeat Sentence Describe I…" at bounding box center [43, 112] width 97 height 150
click at [62, 68] on link "Practice Questions" at bounding box center [43, 68] width 86 height 19
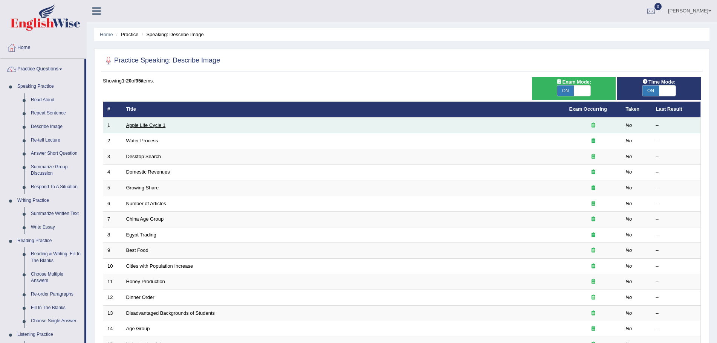
click at [146, 126] on link "Apple Life Cycle 1" at bounding box center [146, 125] width 40 height 6
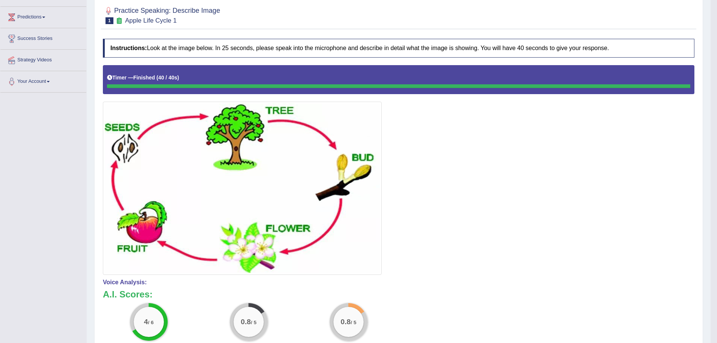
scroll to position [87, 0]
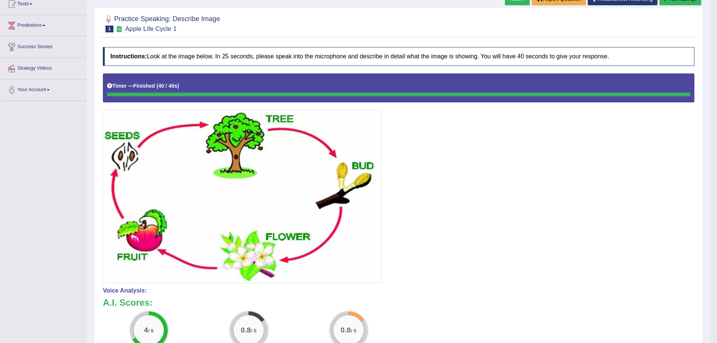
click at [425, 257] on div at bounding box center [399, 178] width 592 height 210
click at [408, 193] on div at bounding box center [399, 178] width 592 height 210
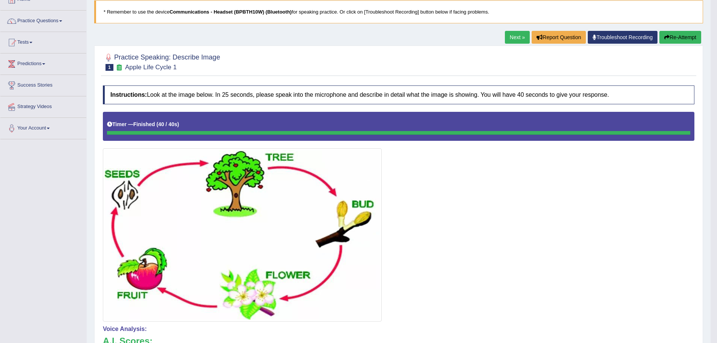
scroll to position [0, 0]
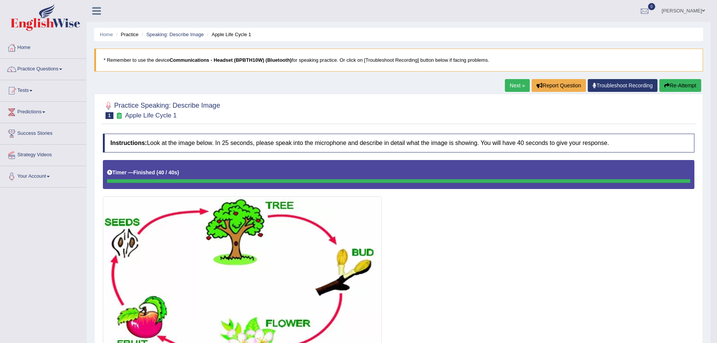
click at [674, 84] on button "Re-Attempt" at bounding box center [680, 85] width 42 height 13
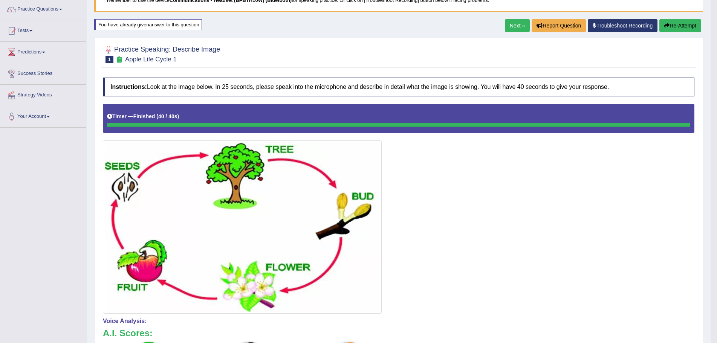
scroll to position [53, 0]
